Goal: Find specific page/section: Find specific page/section

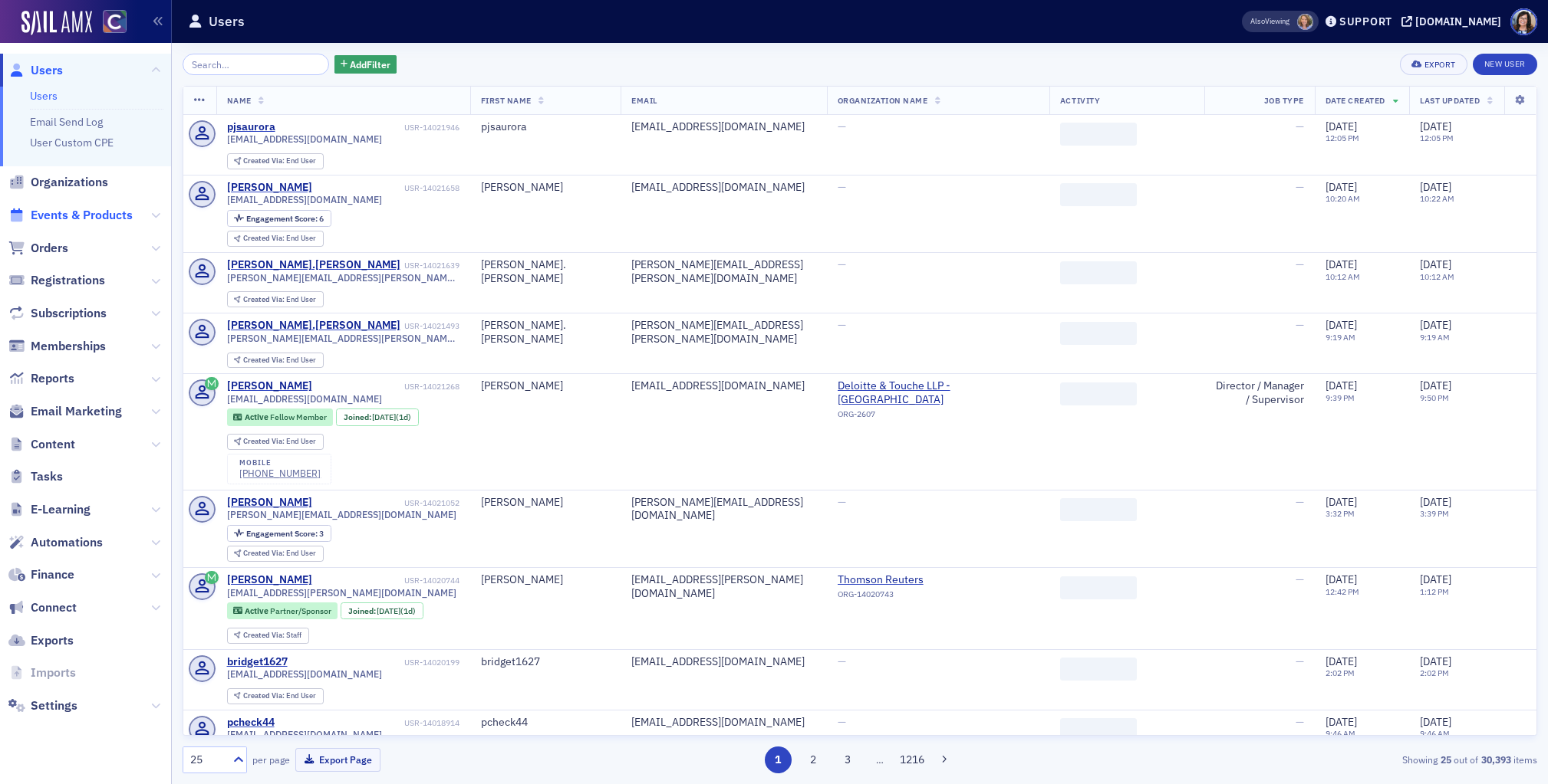
click at [81, 213] on span "Events & Products" at bounding box center [82, 216] width 102 height 17
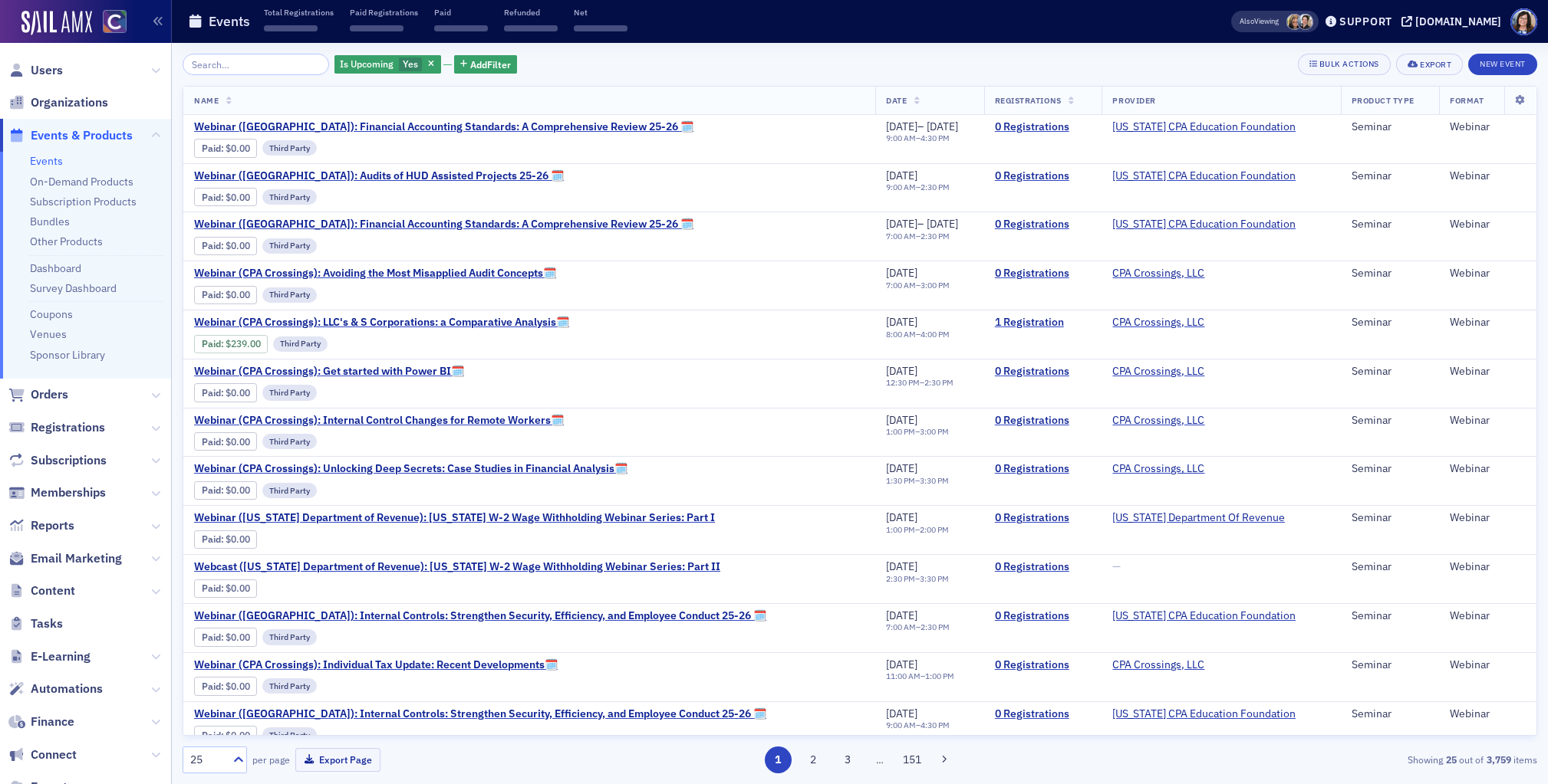
click at [248, 67] on input "search" at bounding box center [256, 64] width 146 height 22
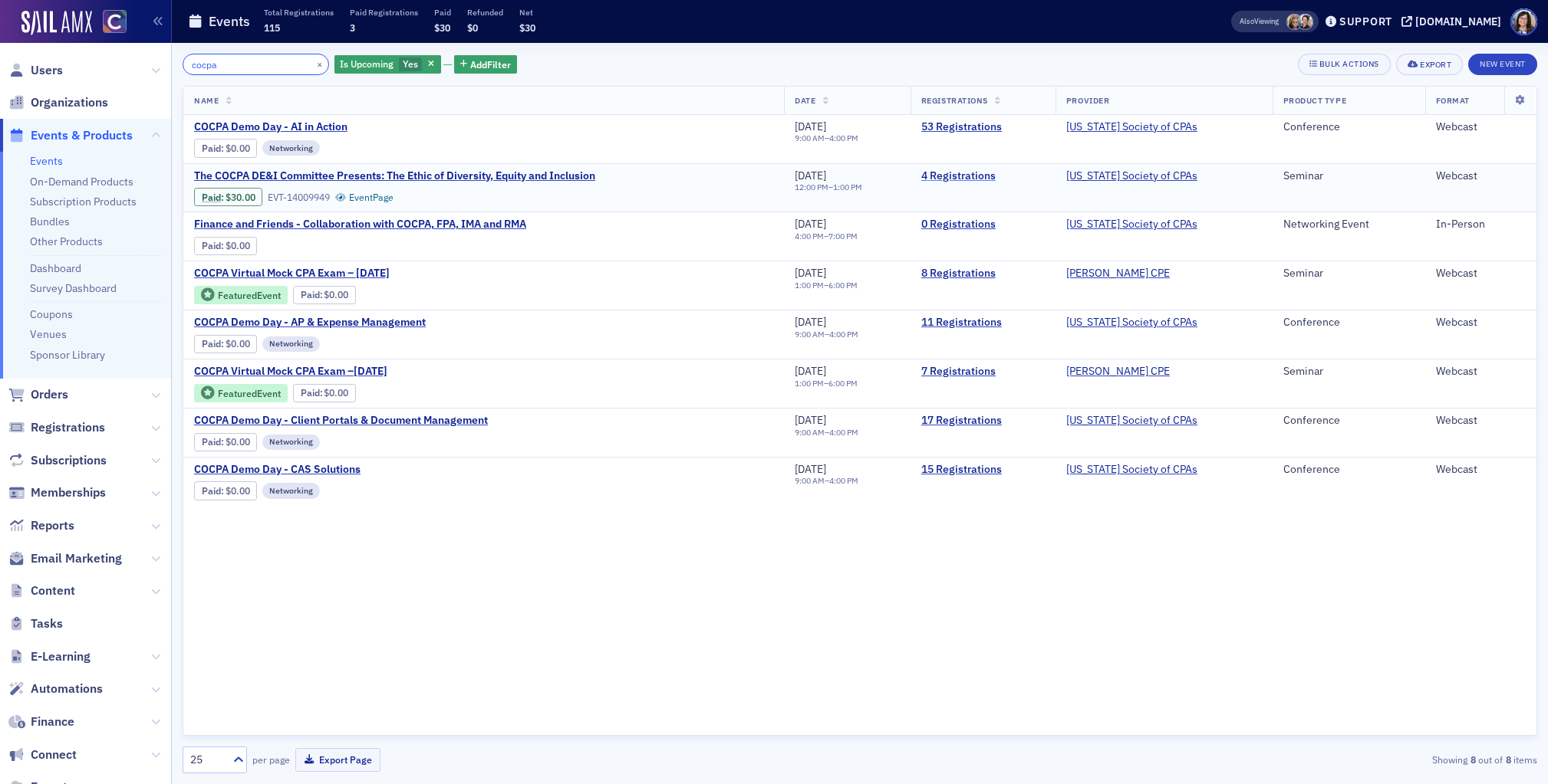
type input "cocpa"
click at [975, 176] on link "4 Registrations" at bounding box center [982, 176] width 123 height 14
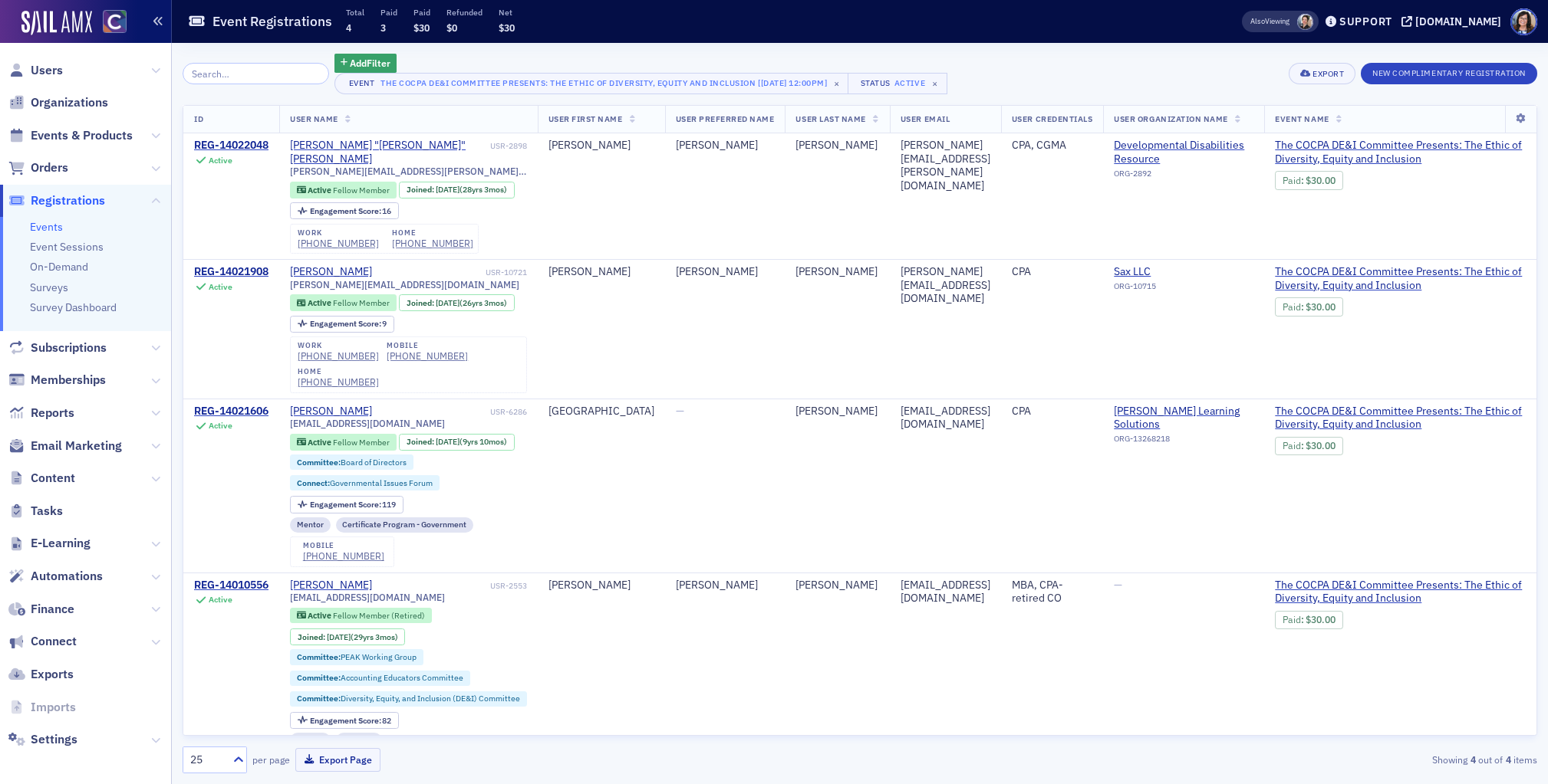
click at [160, 24] on icon "button" at bounding box center [158, 22] width 10 height 10
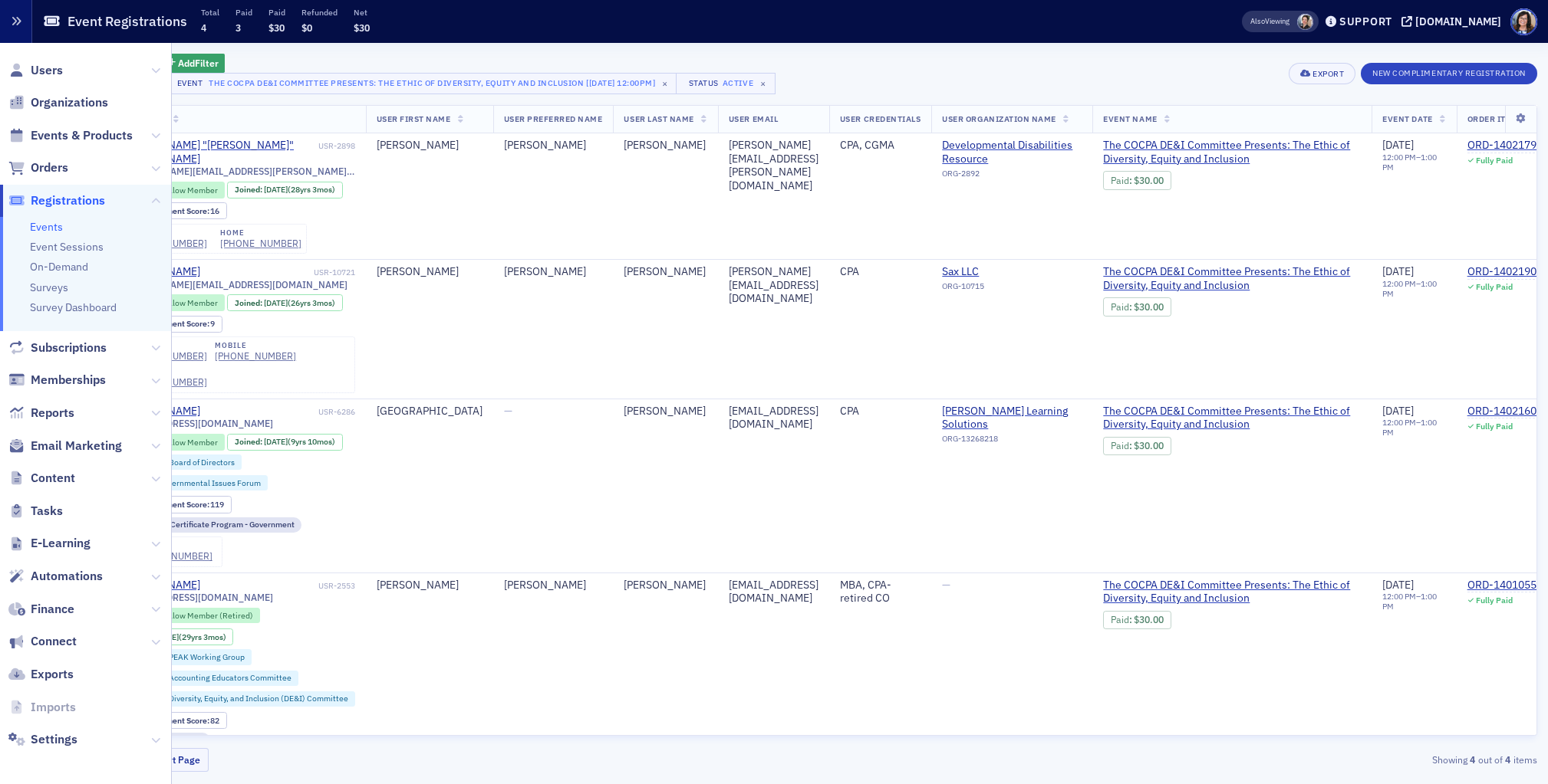
click at [14, 22] on icon "button" at bounding box center [15, 22] width 10 height 10
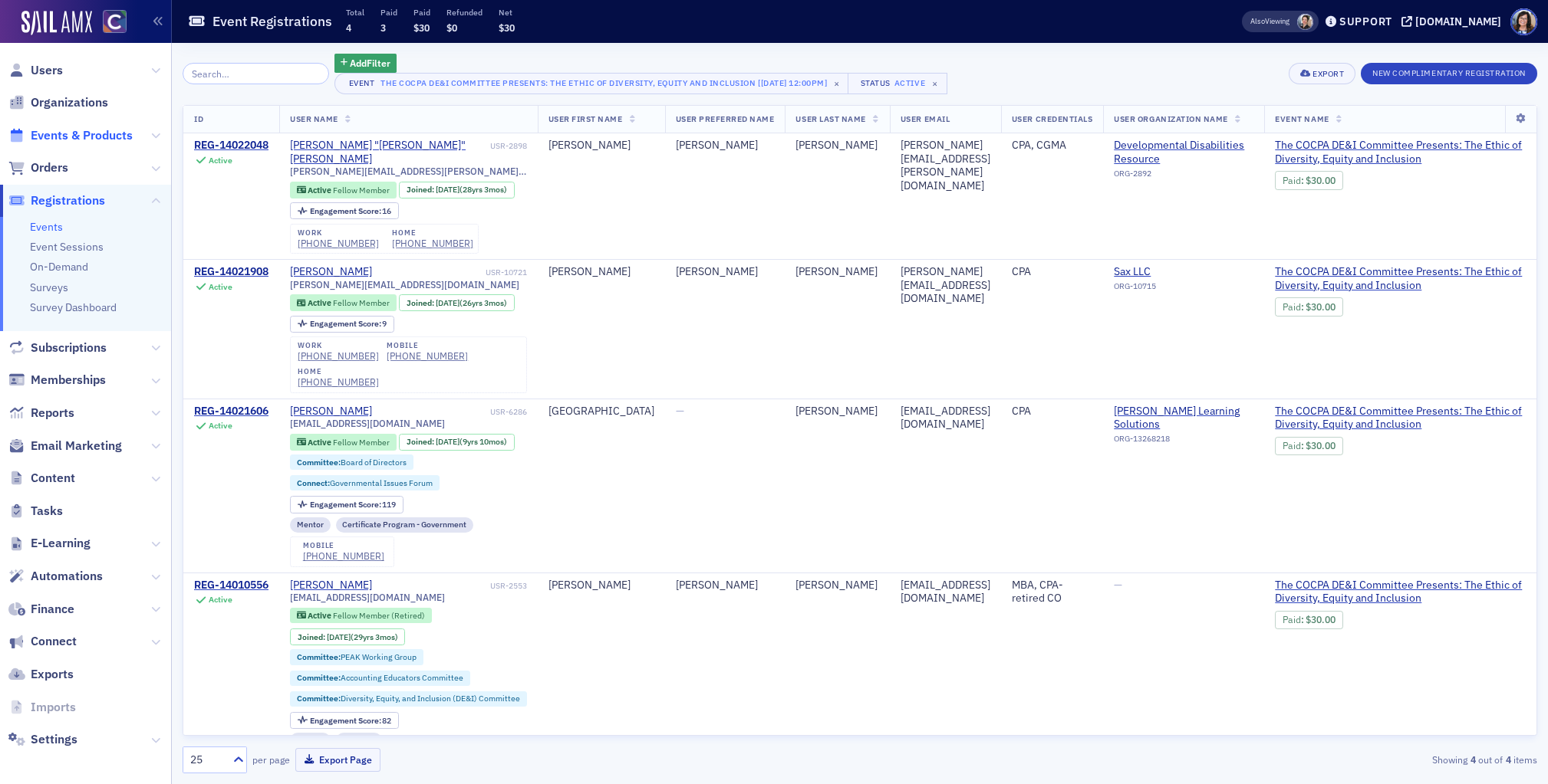
click at [50, 139] on span "Events & Products" at bounding box center [82, 136] width 102 height 17
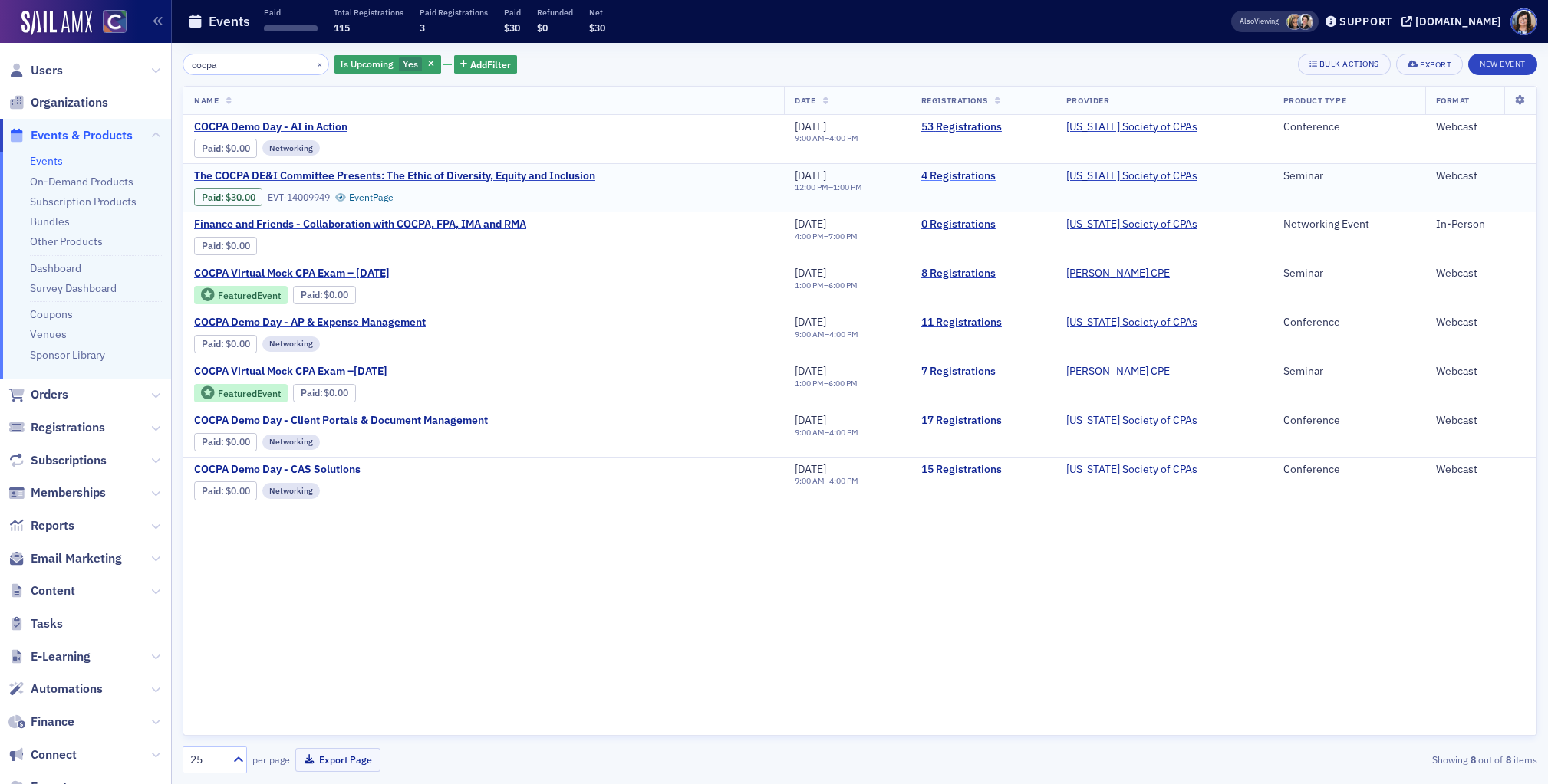
click at [953, 175] on link "4 Registrations" at bounding box center [982, 176] width 123 height 14
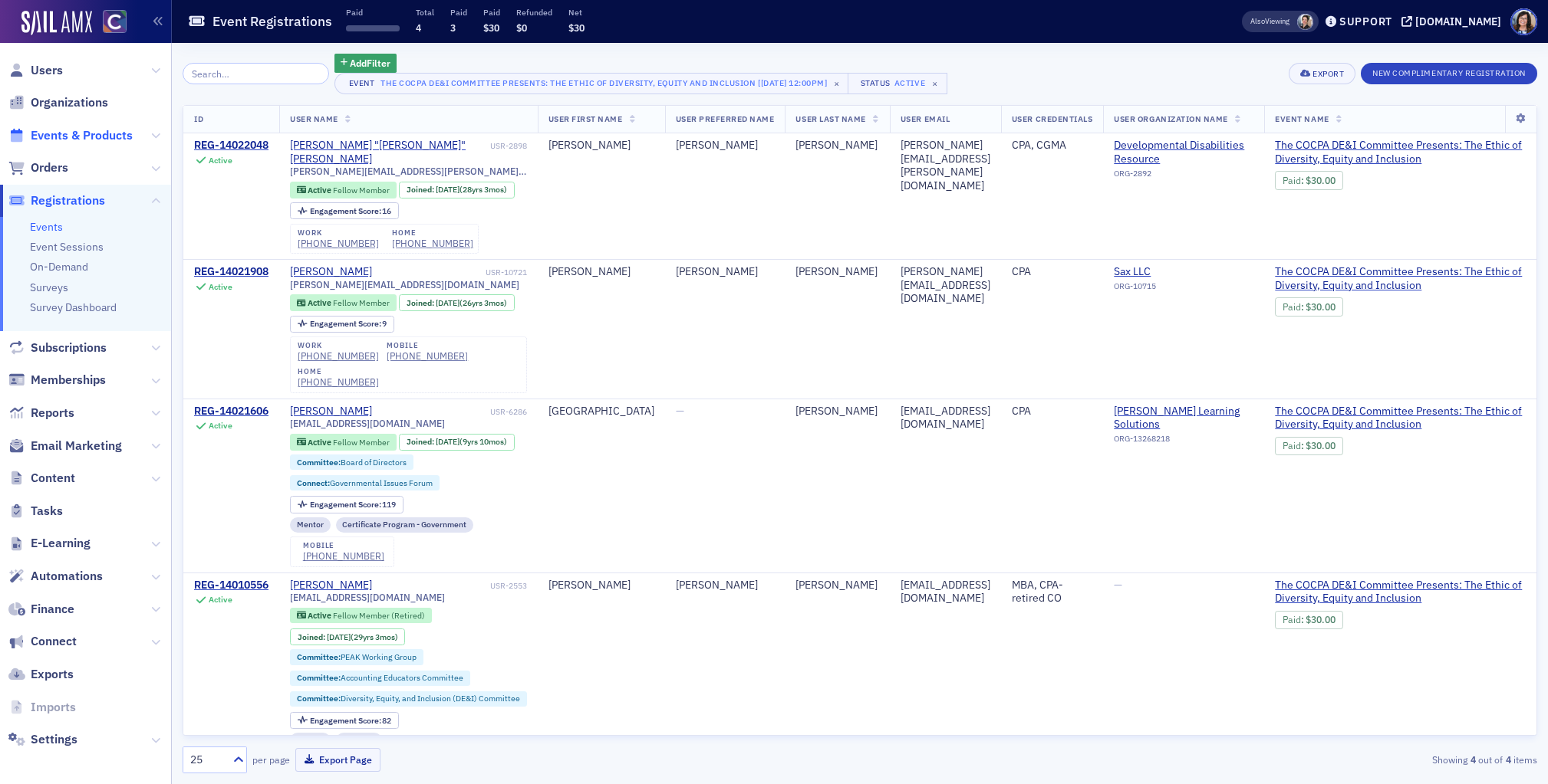
click at [66, 140] on span "Events & Products" at bounding box center [82, 136] width 102 height 17
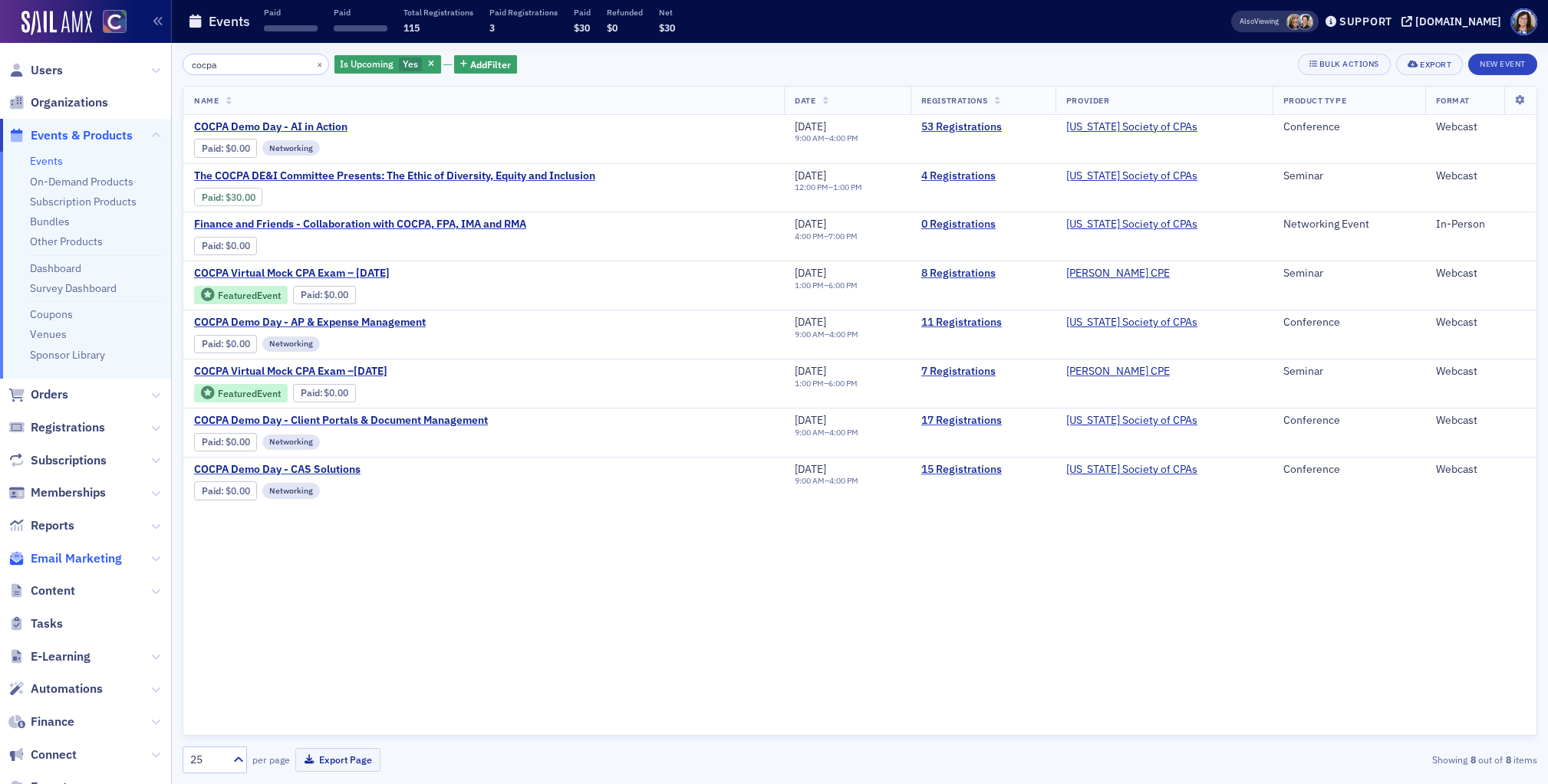
click at [75, 559] on span "Email Marketing" at bounding box center [77, 559] width 91 height 17
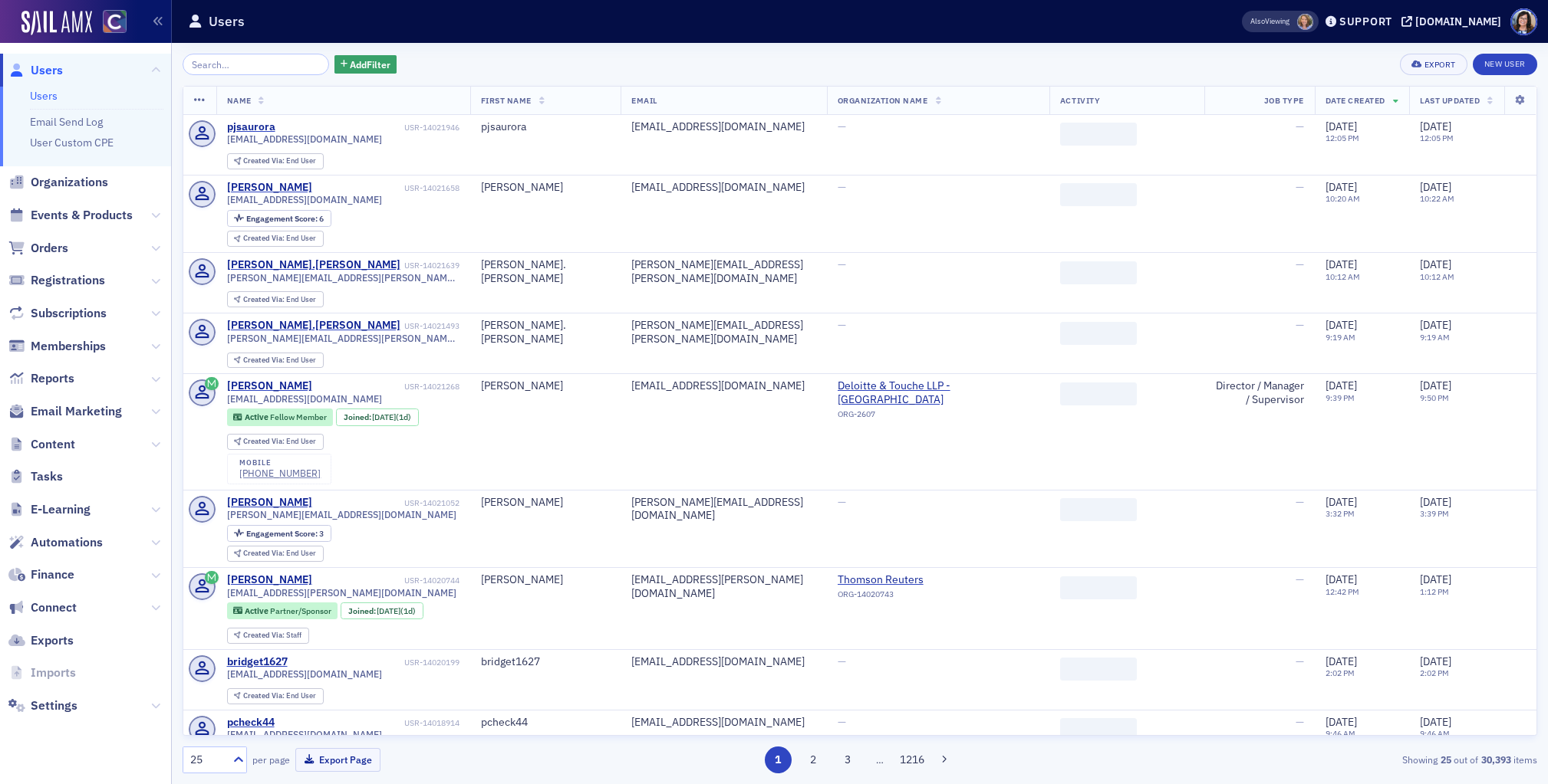
click at [224, 67] on input "search" at bounding box center [256, 64] width 146 height 22
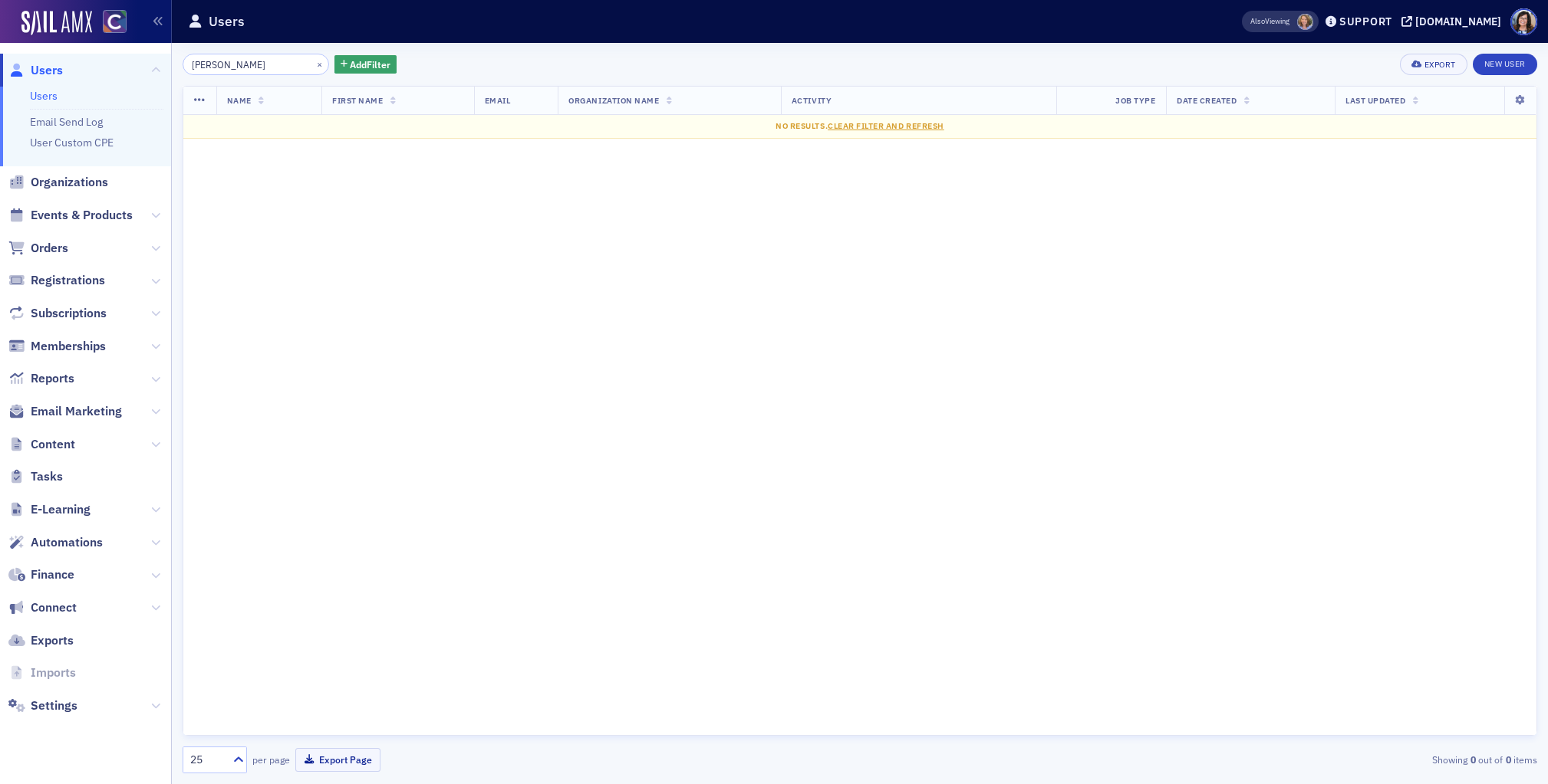
click at [220, 69] on input "Adam Griffith" at bounding box center [256, 64] width 146 height 22
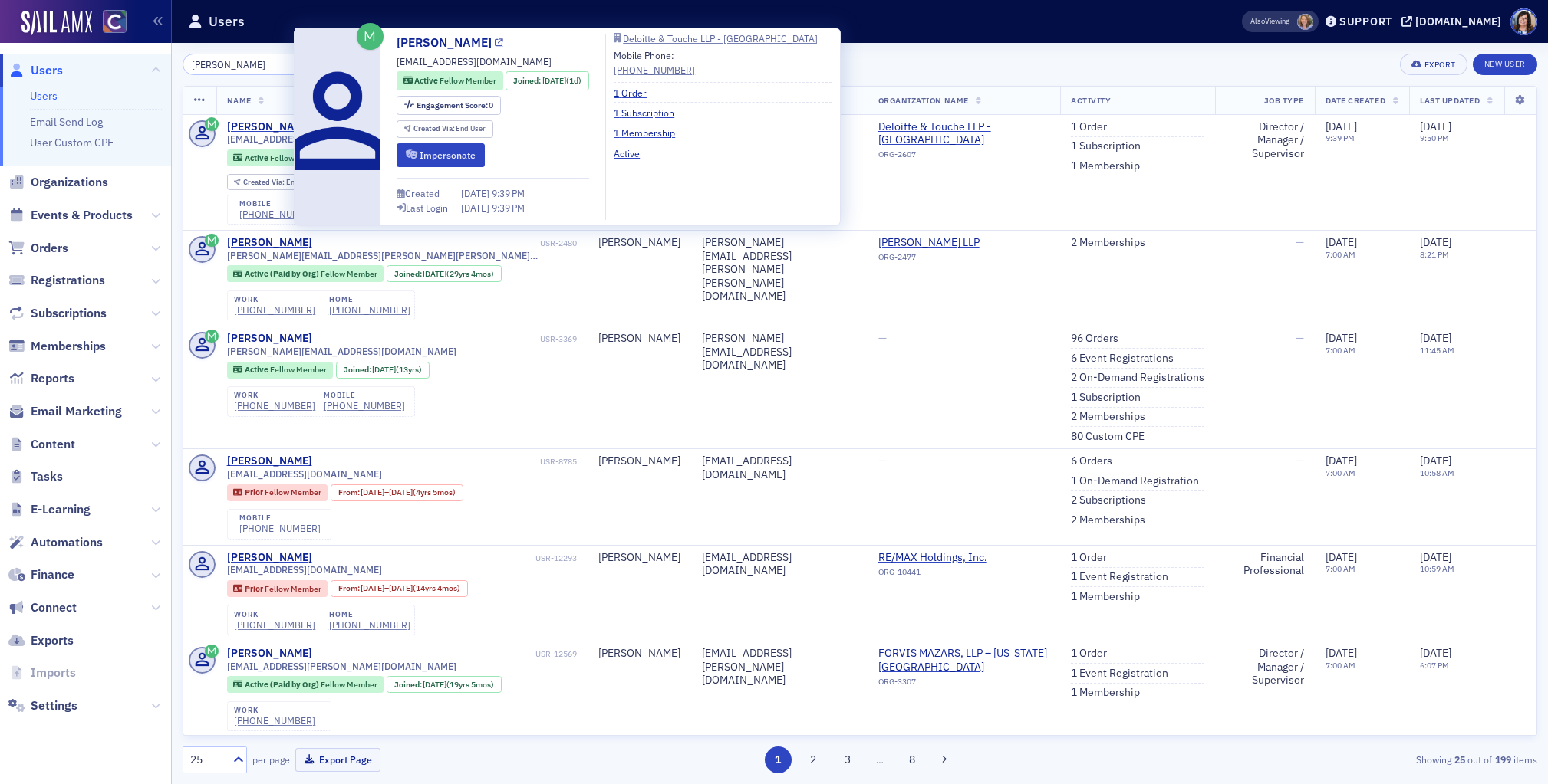
type input "Adam Griffith"
click at [495, 44] on icon at bounding box center [499, 43] width 9 height 9
